Goal: Transaction & Acquisition: Purchase product/service

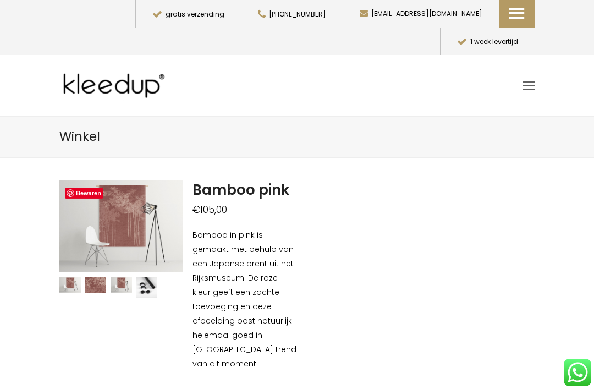
click at [555, 109] on span "wandkleden" at bounding box center [570, 115] width 121 height 13
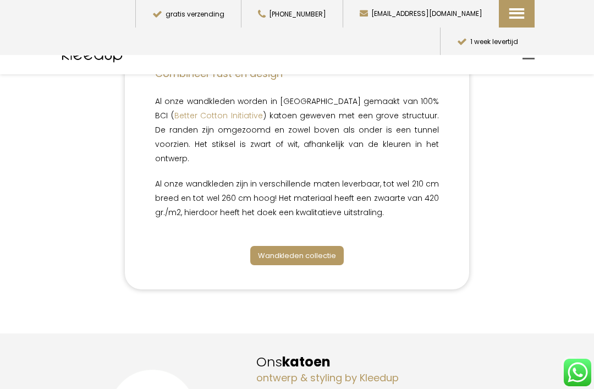
click at [316, 250] on span "Wandkleden collectie" at bounding box center [297, 255] width 78 height 10
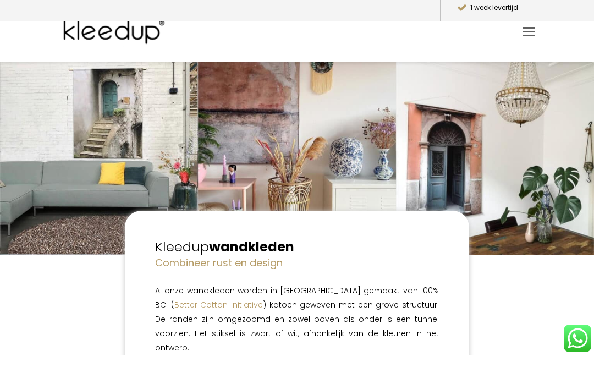
scroll to position [35, 0]
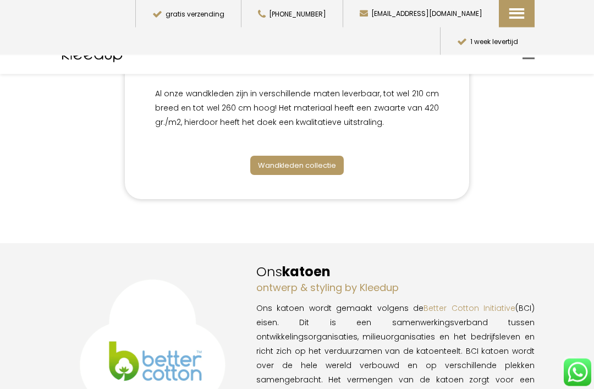
click at [318, 161] on span "Wandkleden collectie" at bounding box center [297, 166] width 78 height 10
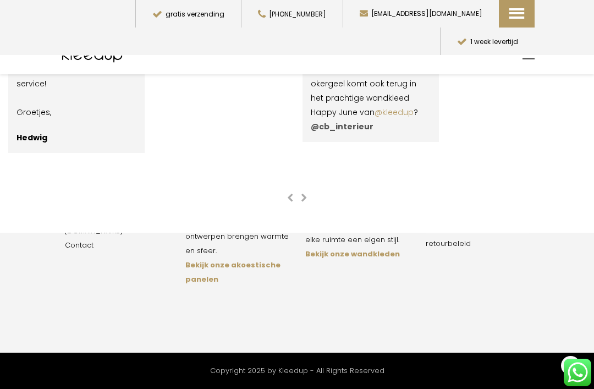
scroll to position [2019, 0]
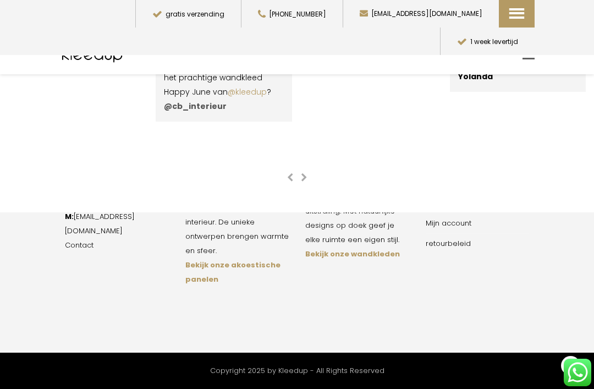
click at [368, 259] on strong "Bekijk onze wandkleden" at bounding box center [352, 253] width 95 height 10
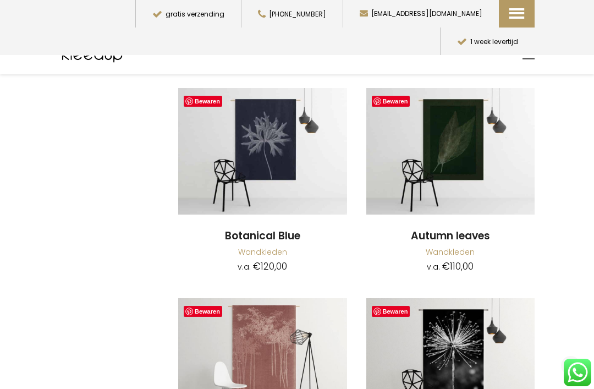
scroll to position [3403, 0]
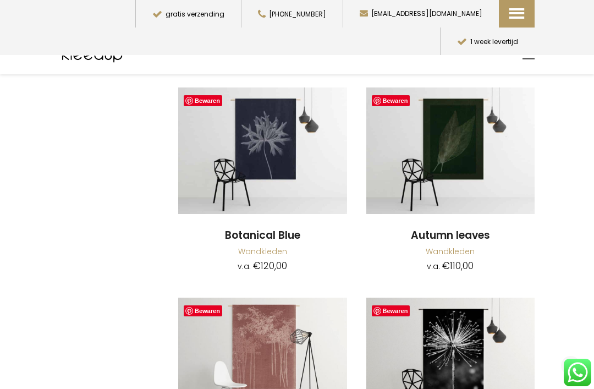
click at [452, 136] on img at bounding box center [450, 150] width 169 height 126
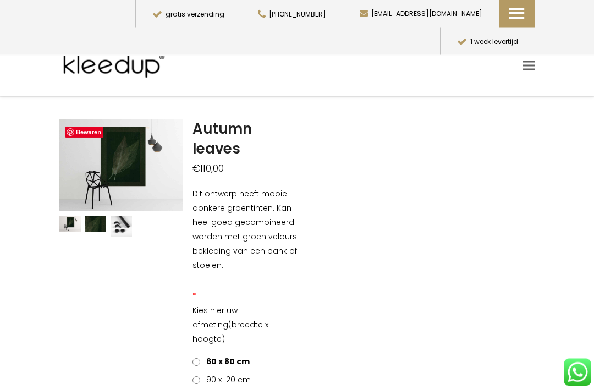
scroll to position [45, 0]
